Goal: Find specific page/section: Find specific page/section

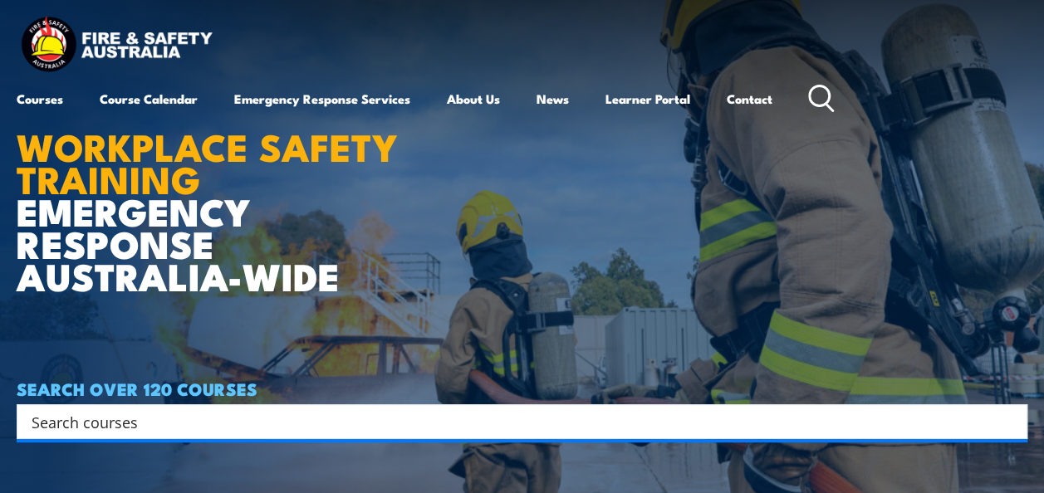
click at [231, 430] on input "Search input" at bounding box center [511, 422] width 959 height 25
paste input "UEECD0007"
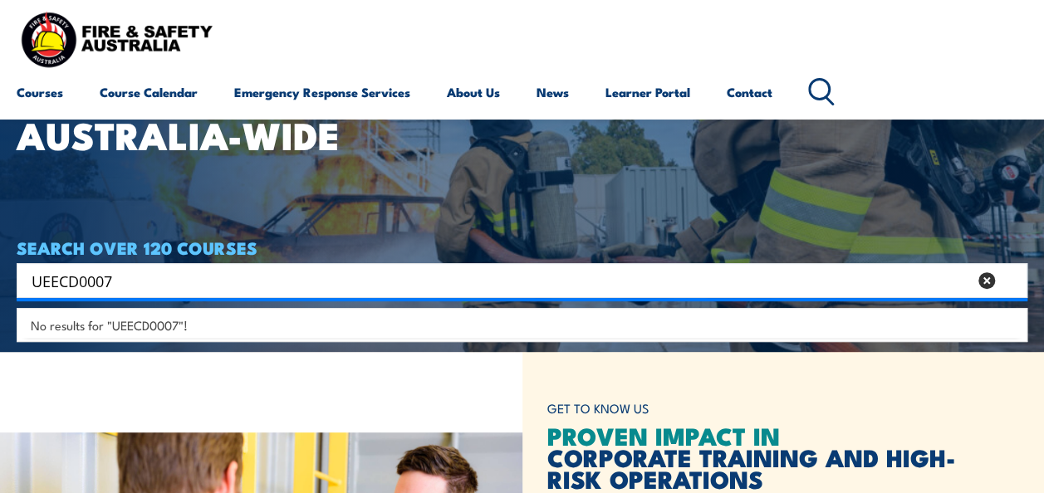
scroll to position [83, 0]
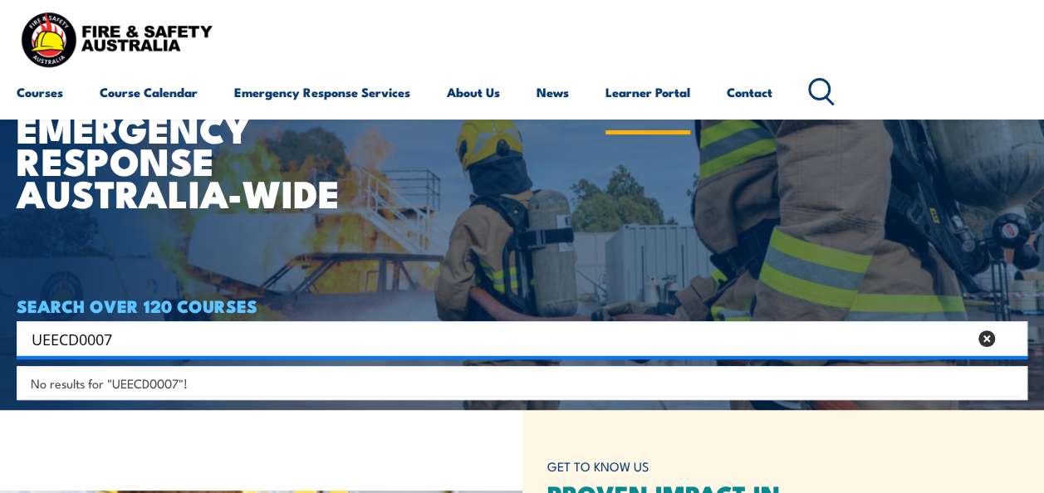
type input "UEECD0007"
click at [647, 90] on link "Learner Portal" at bounding box center [648, 92] width 85 height 40
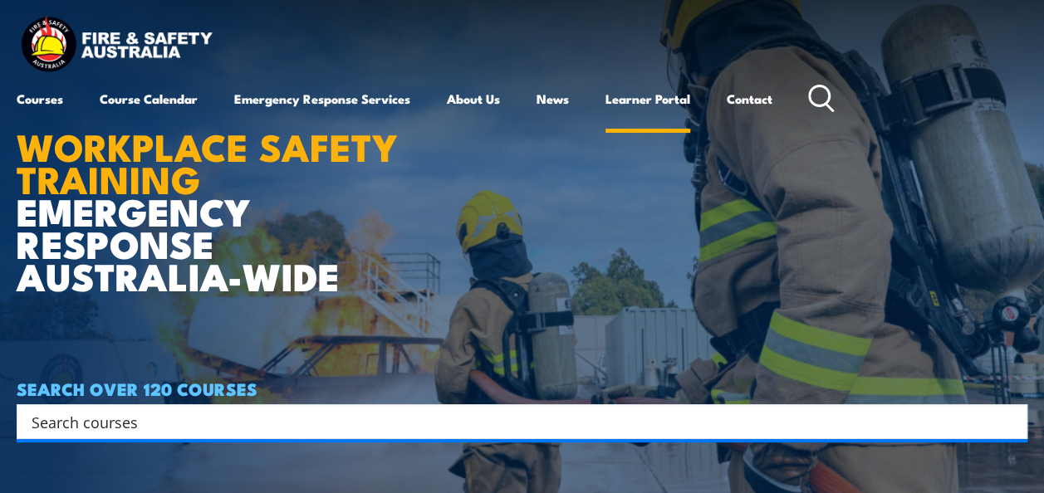
click at [648, 98] on link "Learner Portal" at bounding box center [648, 99] width 85 height 40
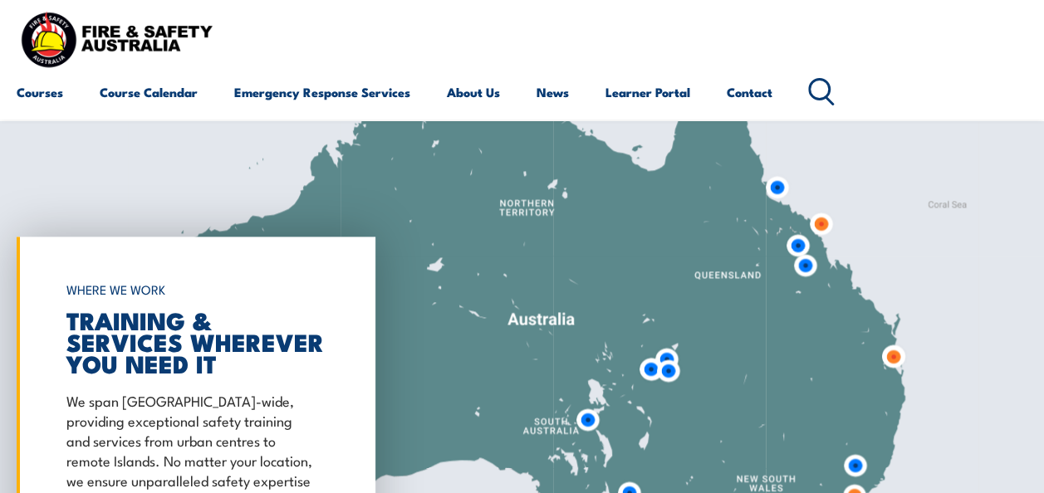
scroll to position [779, 0]
